Goal: Information Seeking & Learning: Learn about a topic

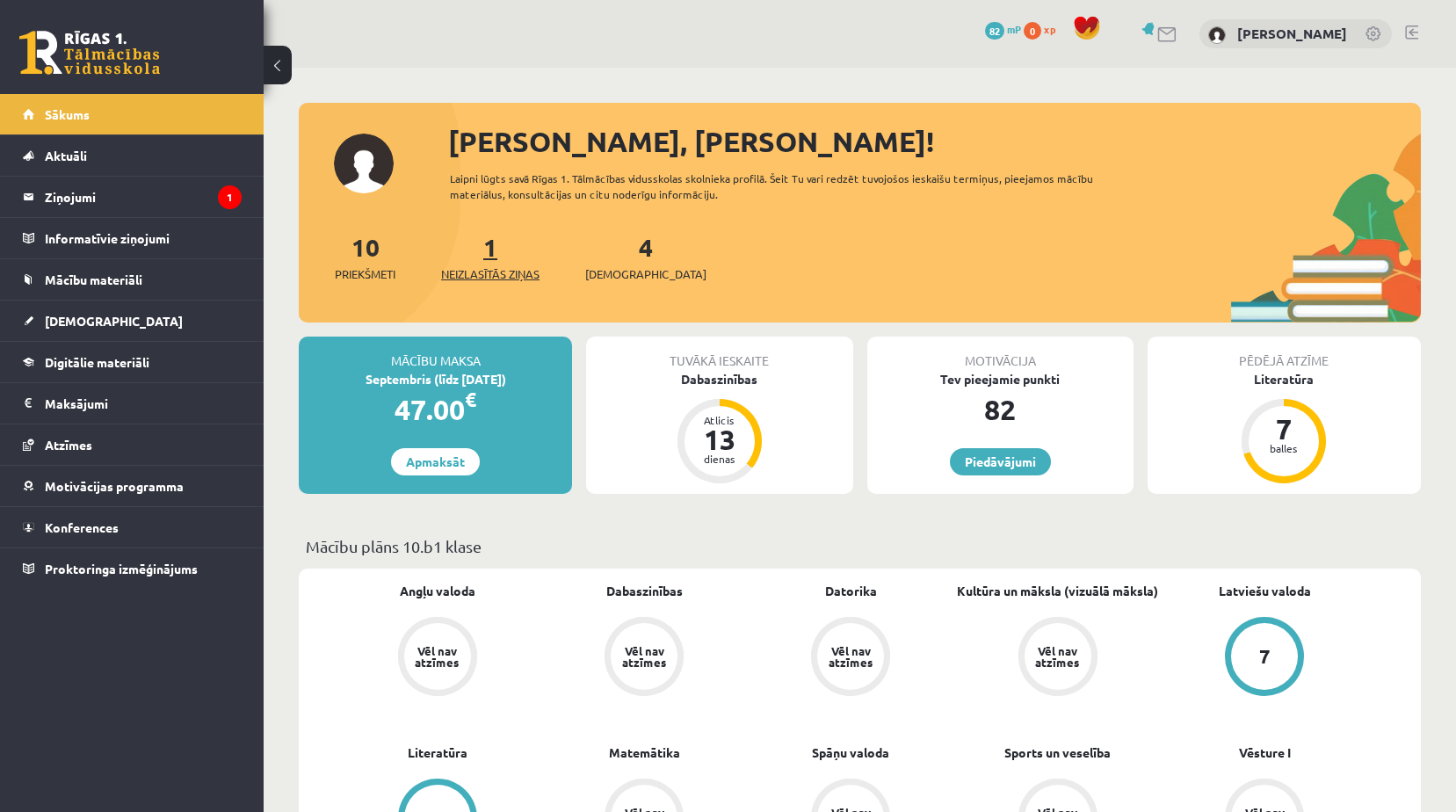
click at [488, 254] on link "1 Neizlasītās ziņas" at bounding box center [489, 257] width 98 height 51
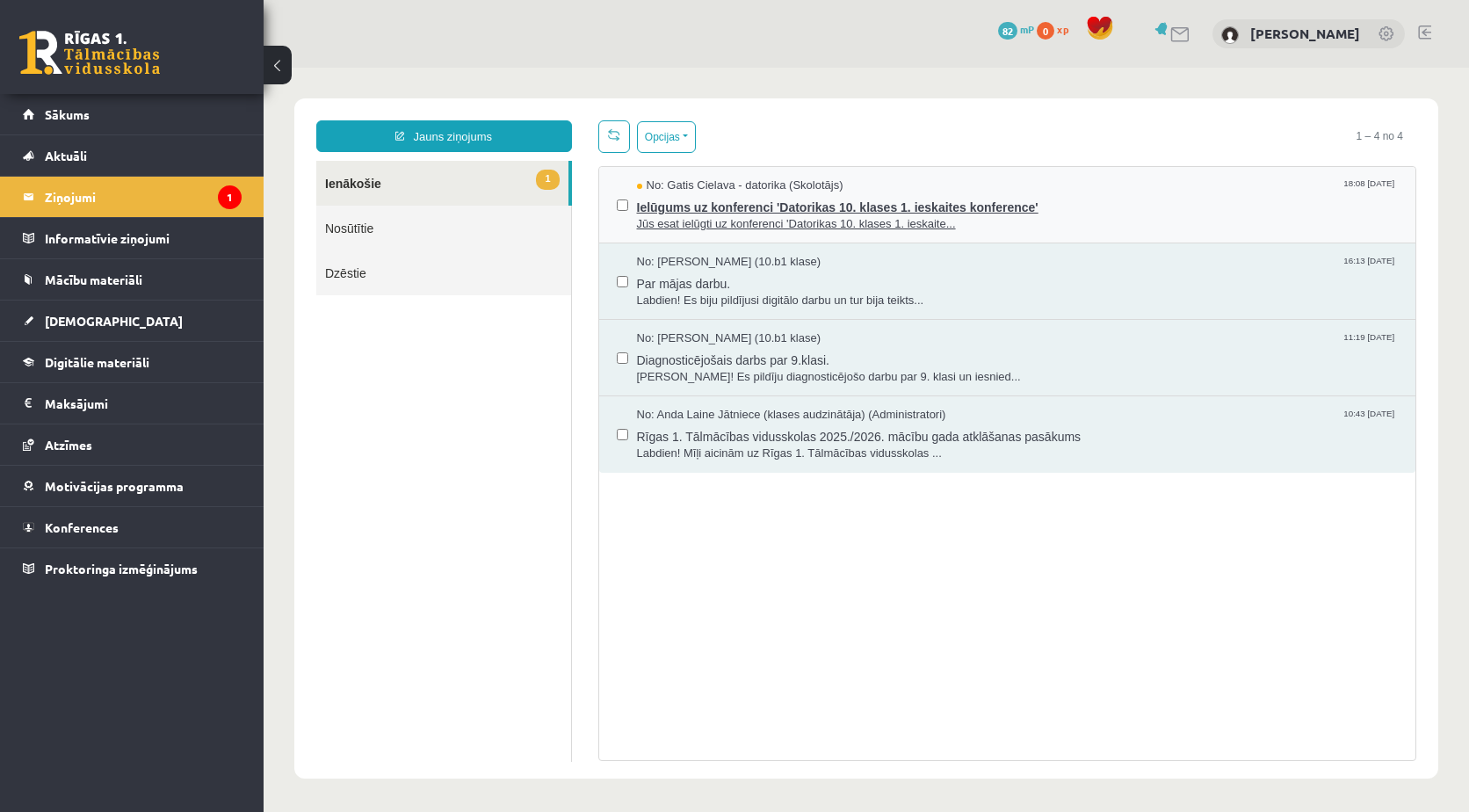
click at [809, 216] on span "Jūs esat ielūgti uz konferenci 'Datorikas 10. klases 1. ieskaite..." at bounding box center [1017, 224] width 762 height 17
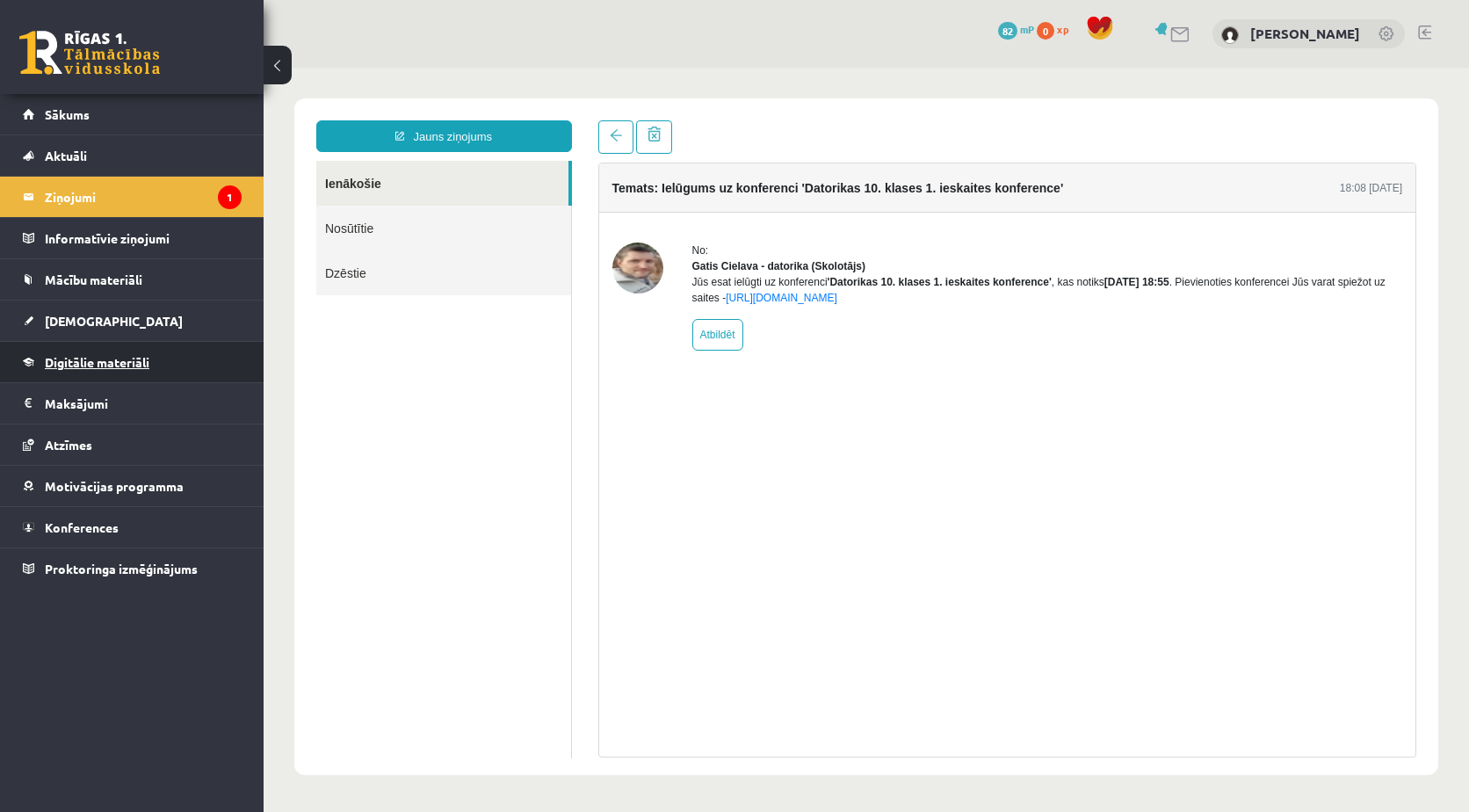
click at [129, 362] on span "Digitālie materiāli" at bounding box center [98, 361] width 105 height 16
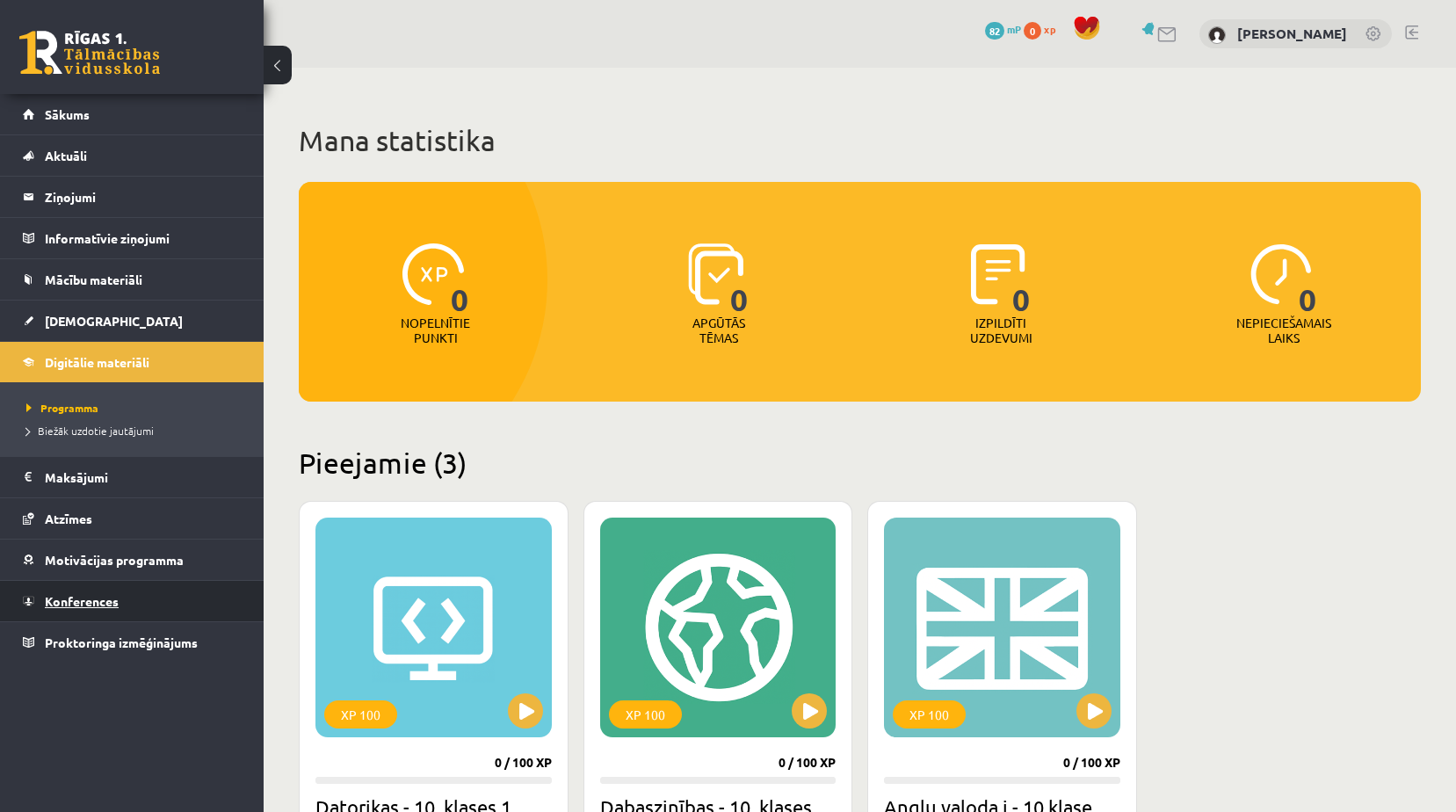
click at [99, 603] on span "Konferences" at bounding box center [82, 600] width 74 height 16
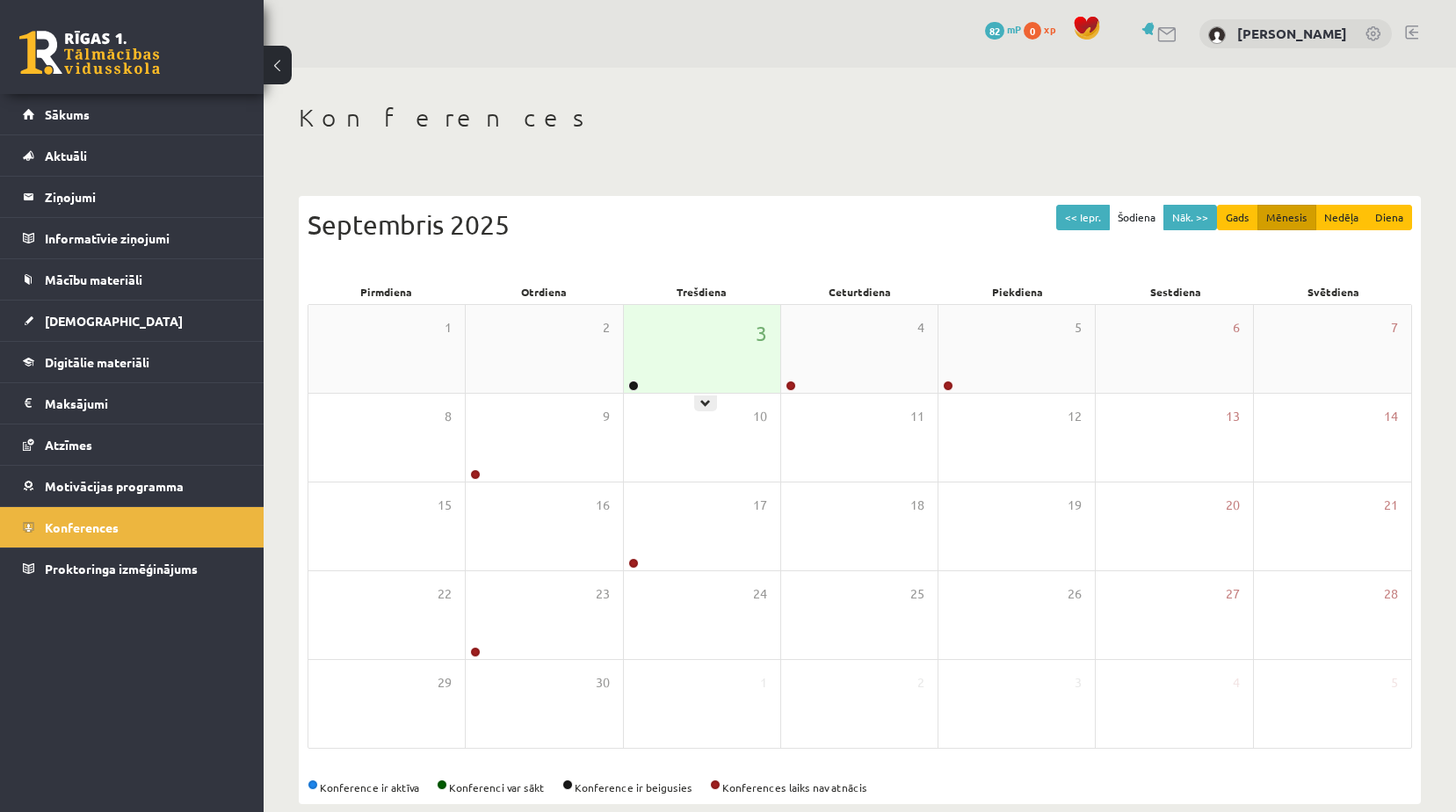
click at [751, 339] on div "3" at bounding box center [702, 349] width 156 height 88
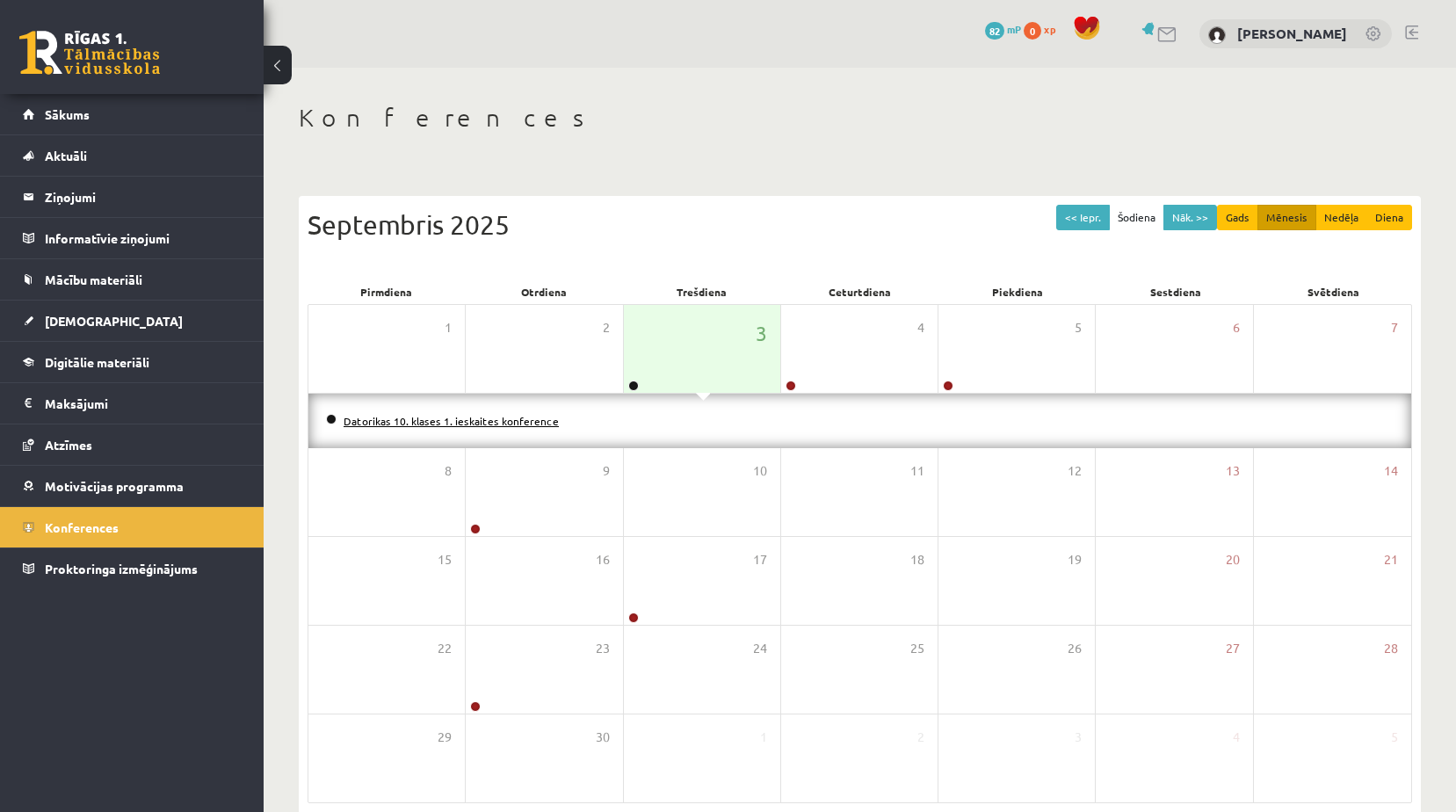
click at [515, 417] on link "Datorikas 10. klases 1. ieskaites konference" at bounding box center [451, 420] width 215 height 14
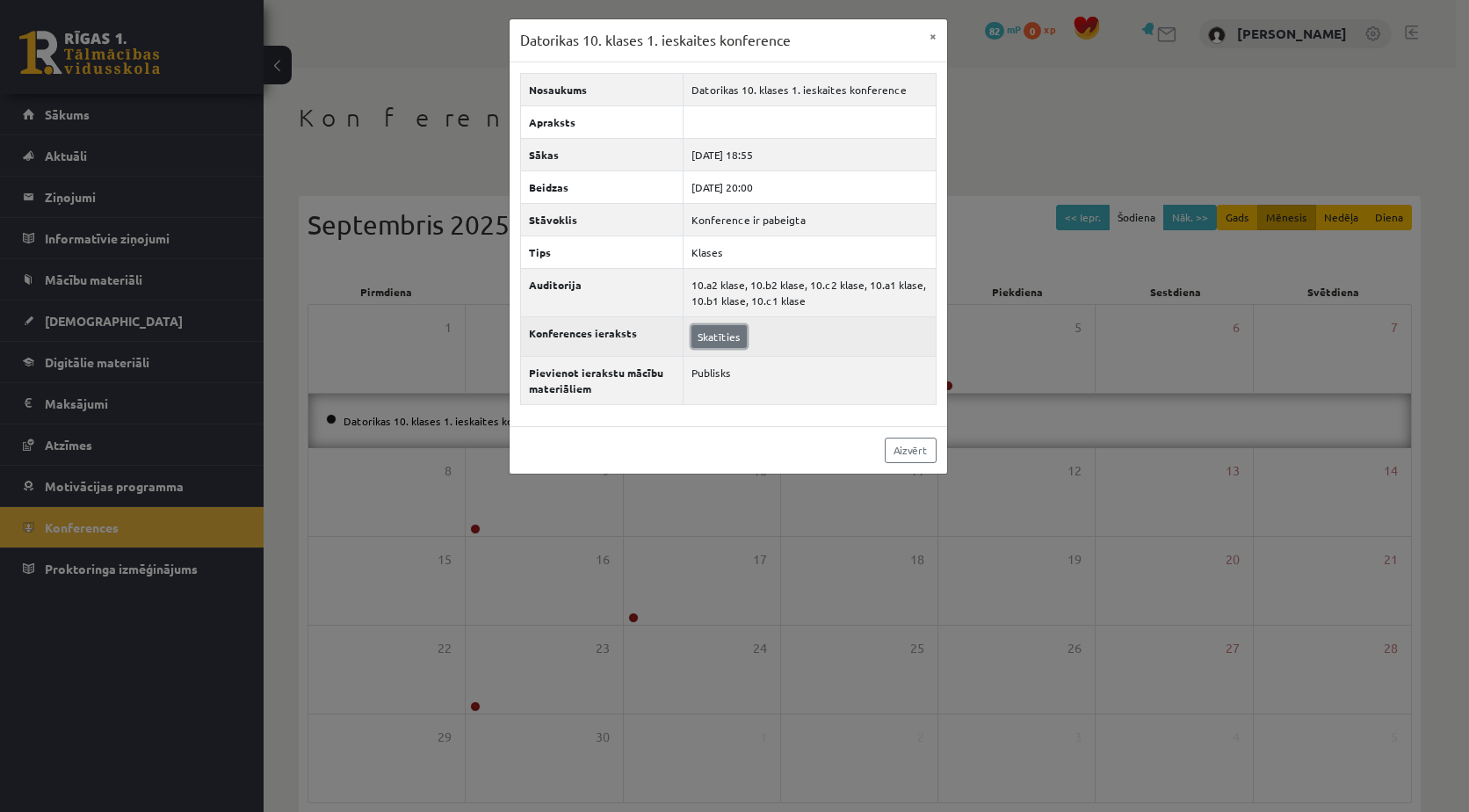
click at [729, 343] on link "Skatīties" at bounding box center [719, 336] width 55 height 23
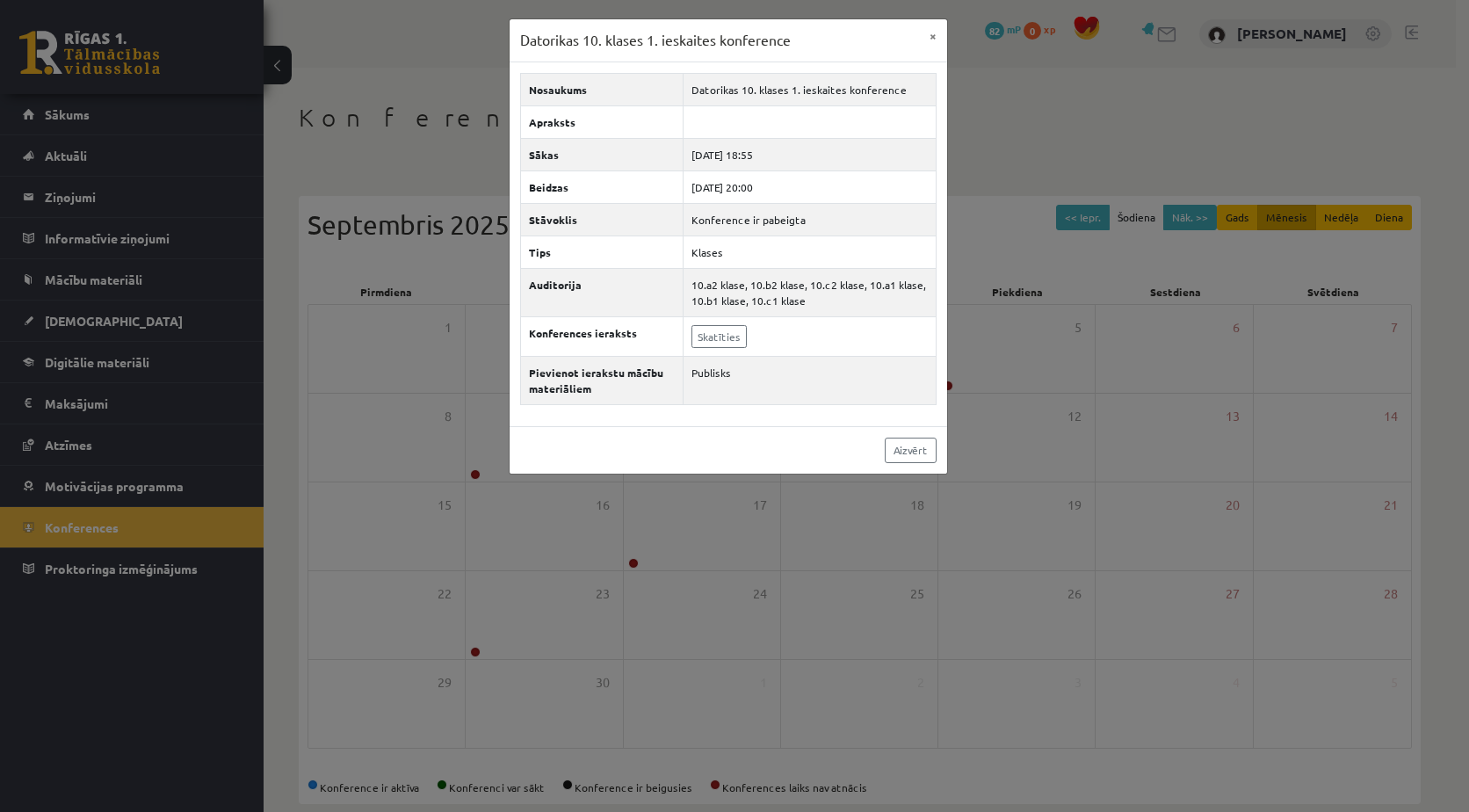
click at [1027, 292] on div "Datorikas 10. klases 1. ieskaites konference × Nosaukums Datorikas 10. klases 1…" at bounding box center [734, 406] width 1469 height 812
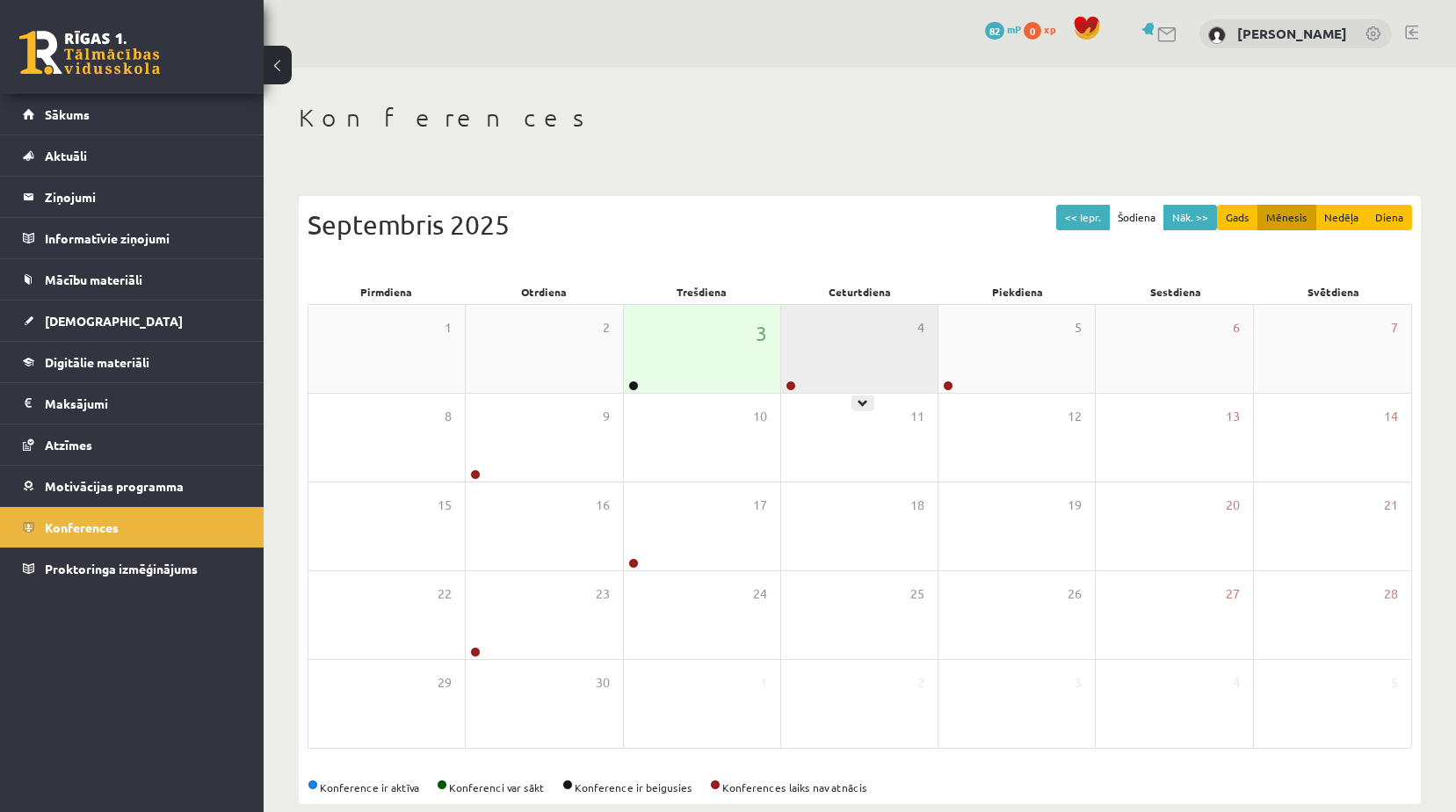
click at [824, 337] on div "4" at bounding box center [859, 349] width 156 height 88
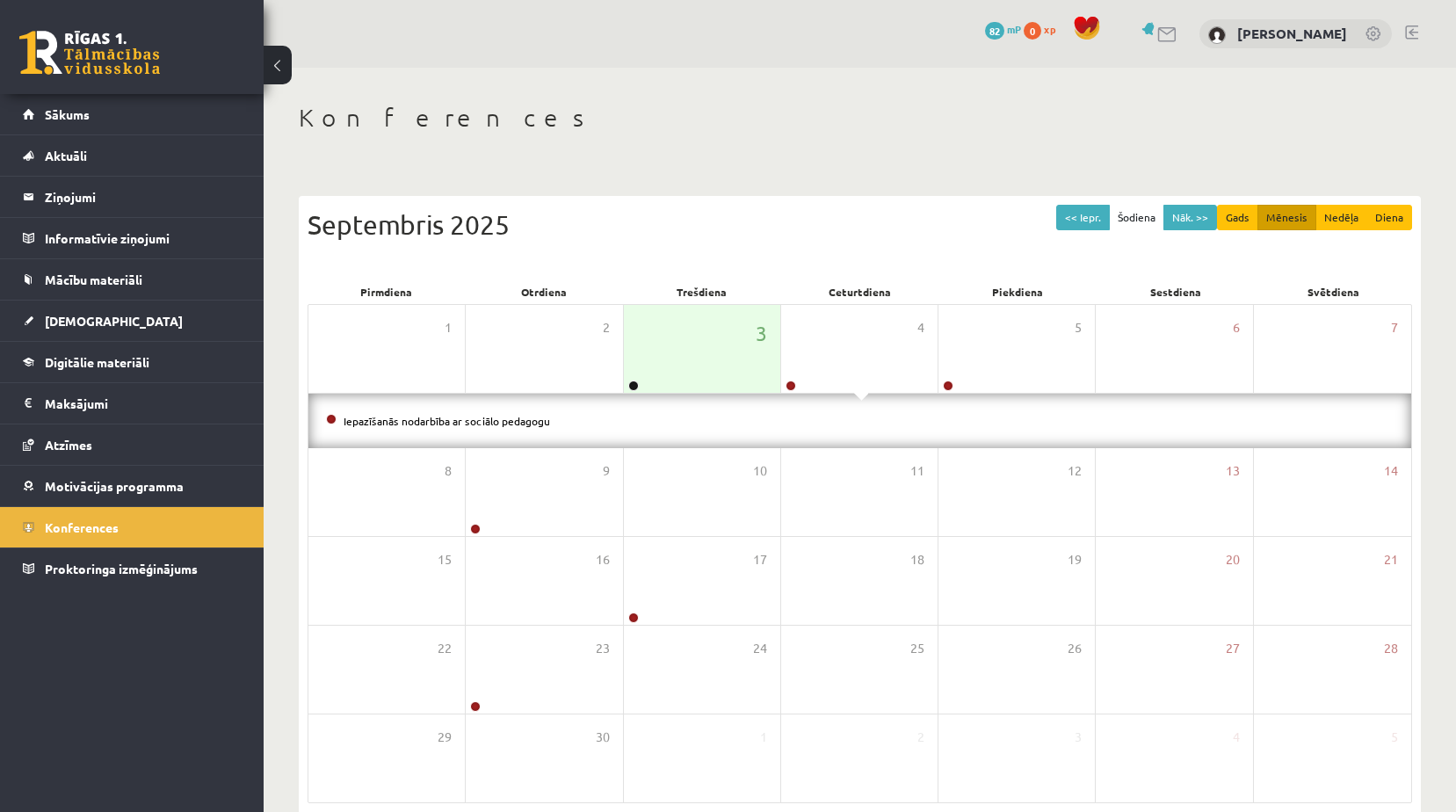
click at [530, 428] on li "Iepazīšanās nodarbība ar sociālo pedagogu" at bounding box center [859, 420] width 1067 height 19
click at [513, 425] on link "Iepazīšanās nodarbība ar sociālo pedagogu" at bounding box center [446, 420] width 206 height 14
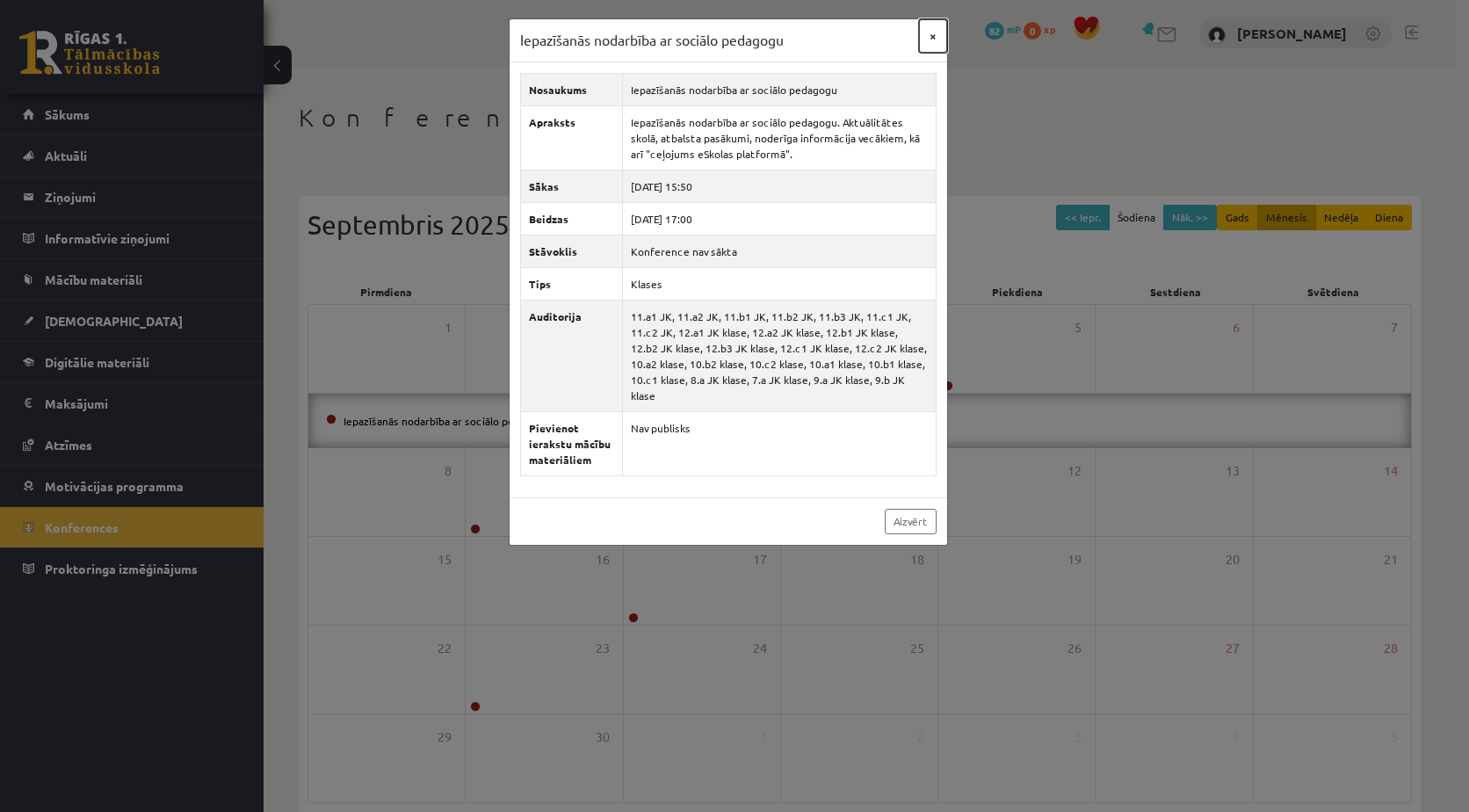
click at [928, 36] on button "×" at bounding box center [933, 36] width 29 height 33
